Goal: Transaction & Acquisition: Purchase product/service

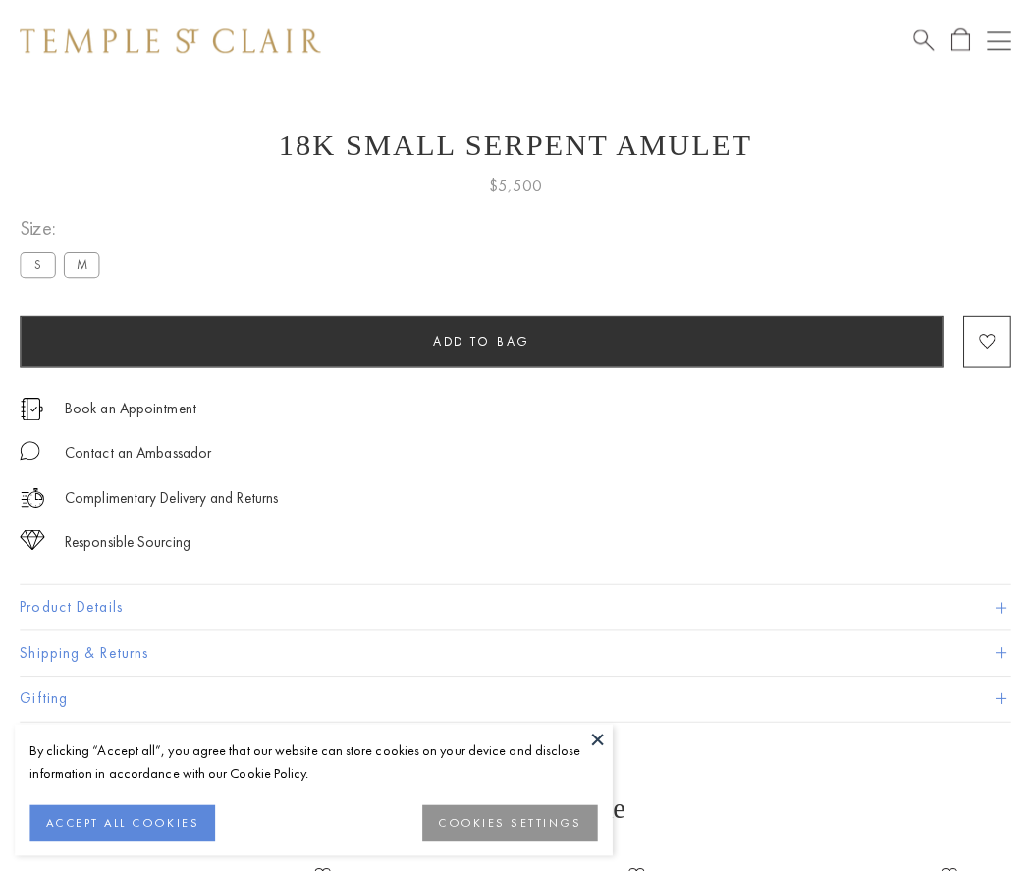
scroll to position [79, 0]
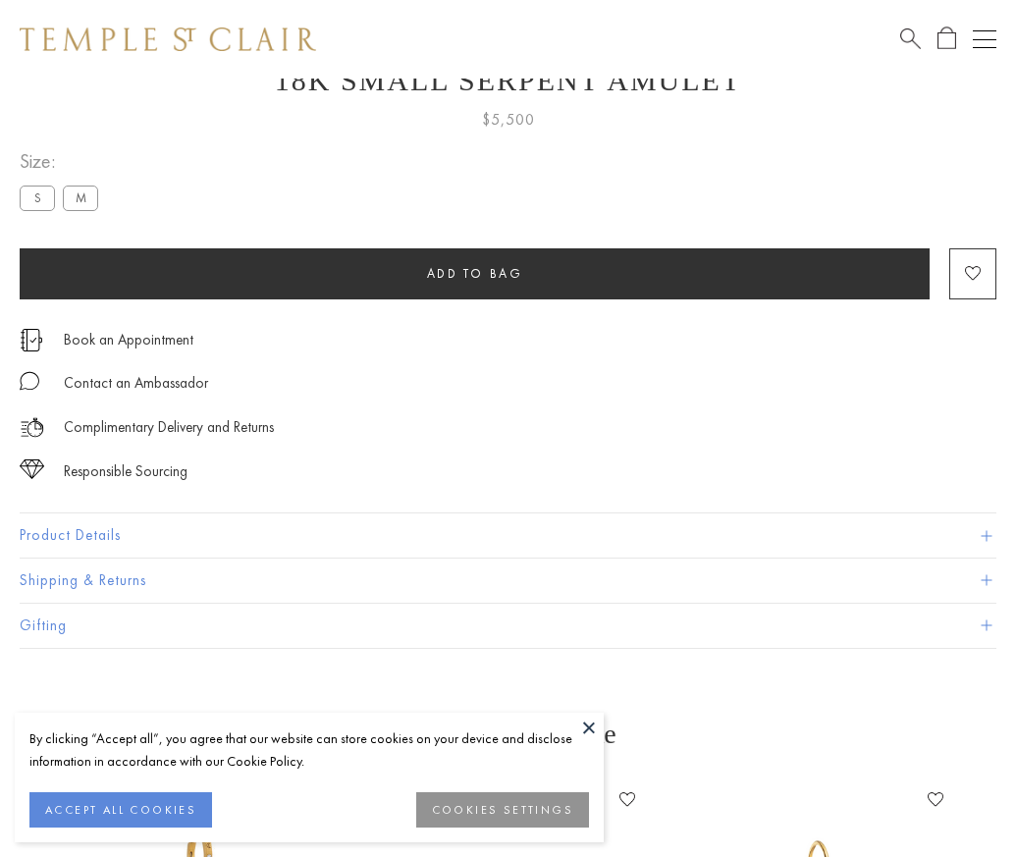
click at [474, 273] on span "Add to bag" at bounding box center [475, 273] width 96 height 17
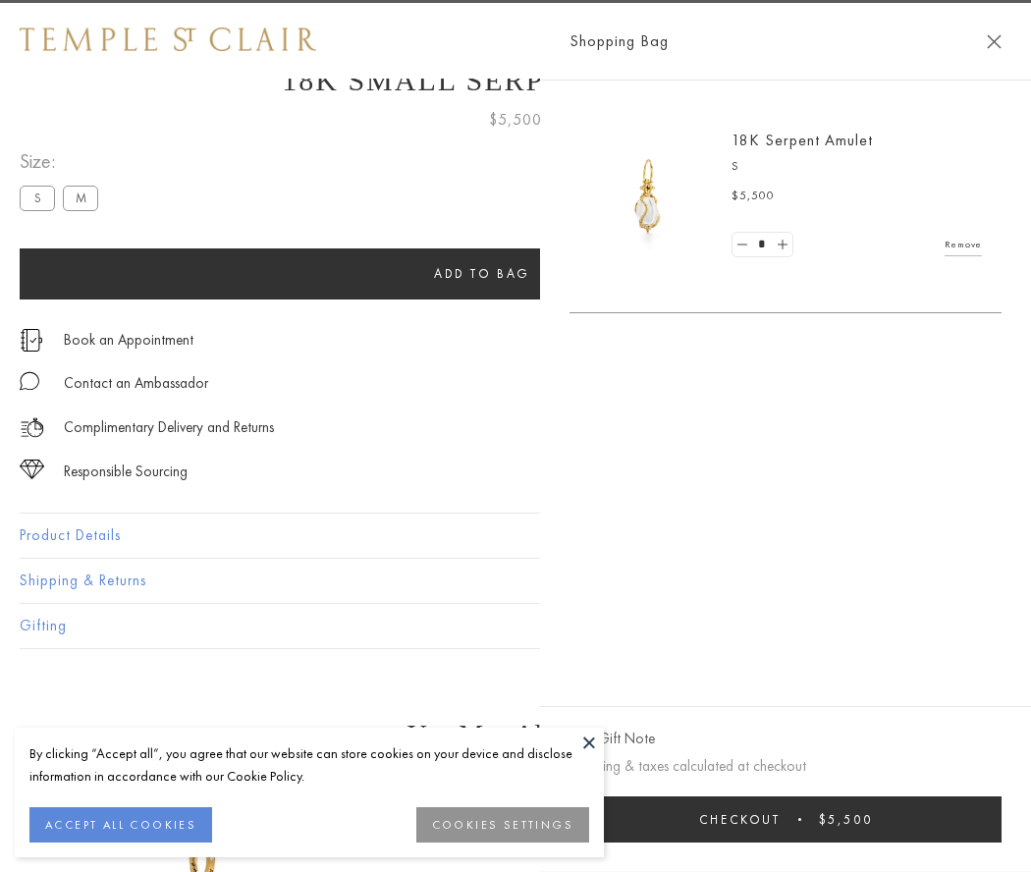
click at [918, 819] on button "Checkout $5,500" at bounding box center [785, 819] width 432 height 46
